Goal: Book appointment/travel/reservation

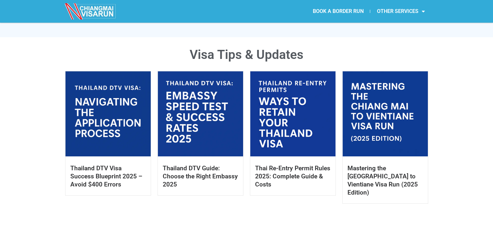
scroll to position [295, 0]
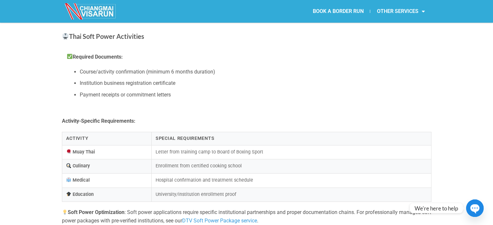
scroll to position [654, 0]
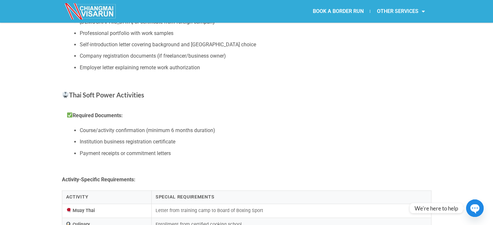
click at [105, 152] on li "Payment receipts or commitment letters" at bounding box center [253, 153] width 347 height 8
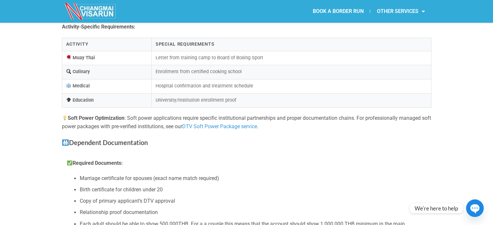
scroll to position [823, 0]
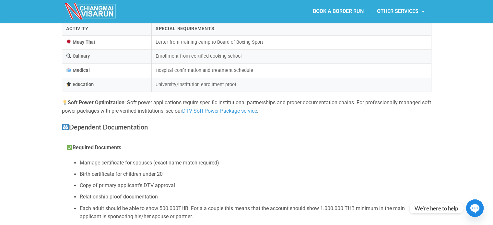
click at [231, 111] on link "DTV Soft Power Package service" at bounding box center [219, 111] width 75 height 6
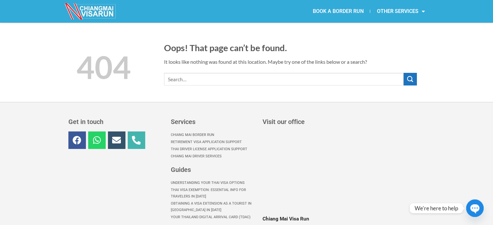
click at [346, 8] on link "BOOK A BORDER RUN" at bounding box center [338, 11] width 64 height 15
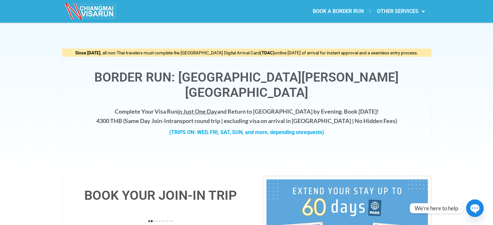
click at [124, 107] on h4 "Complete Your Visa Run in Just One Day and Return to [GEOGRAPHIC_DATA] by Eveni…" at bounding box center [247, 116] width 356 height 19
click at [124, 107] on h4 "Complete Your Visa Run in Just One Day and Return to Chiang Mai by Evening. Boo…" at bounding box center [247, 116] width 356 height 19
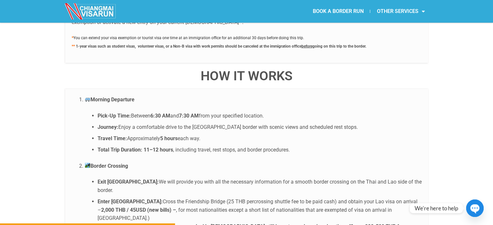
scroll to position [968, 0]
